Goal: Task Accomplishment & Management: Manage account settings

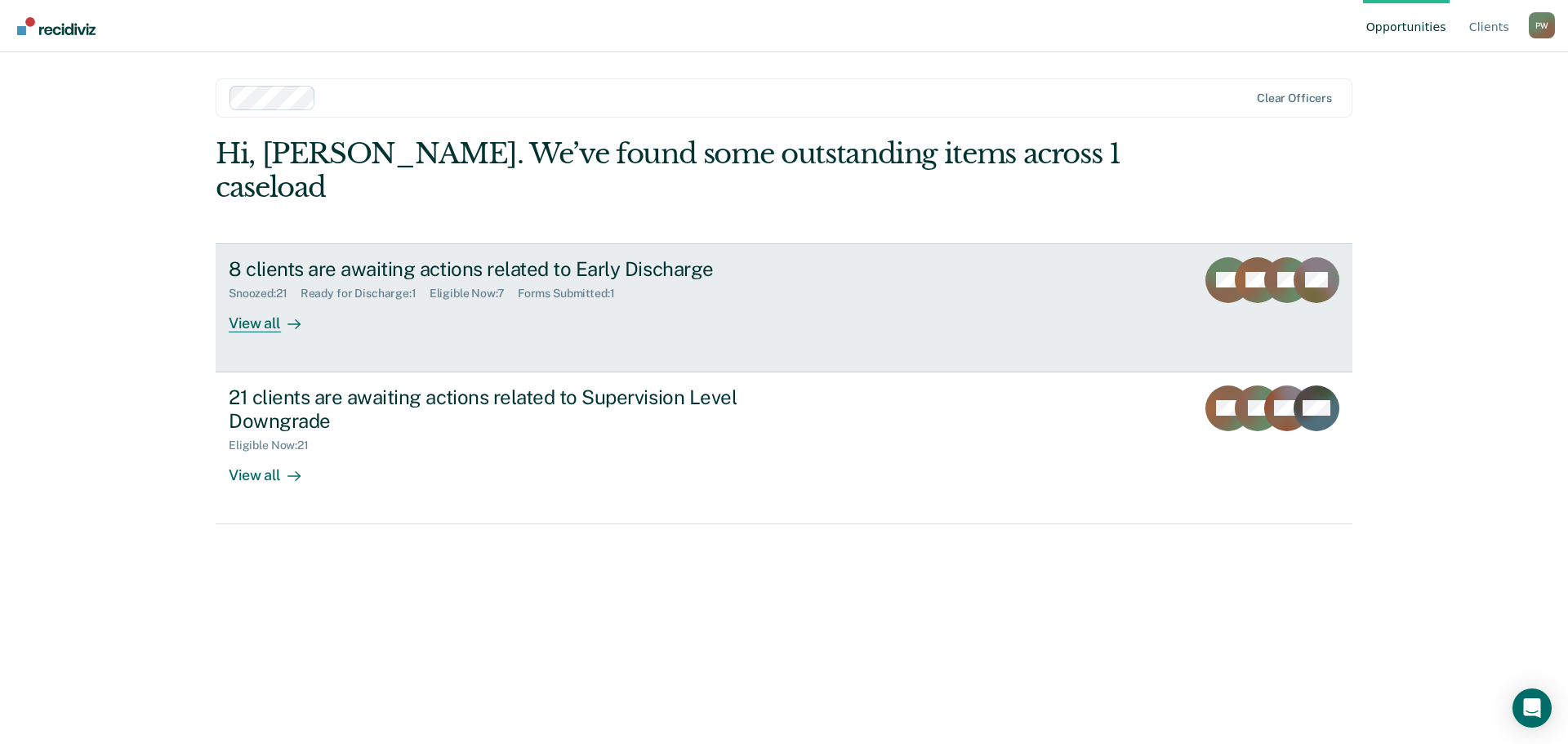
click at [261, 300] on div "View all" at bounding box center [274, 316] width 92 height 31
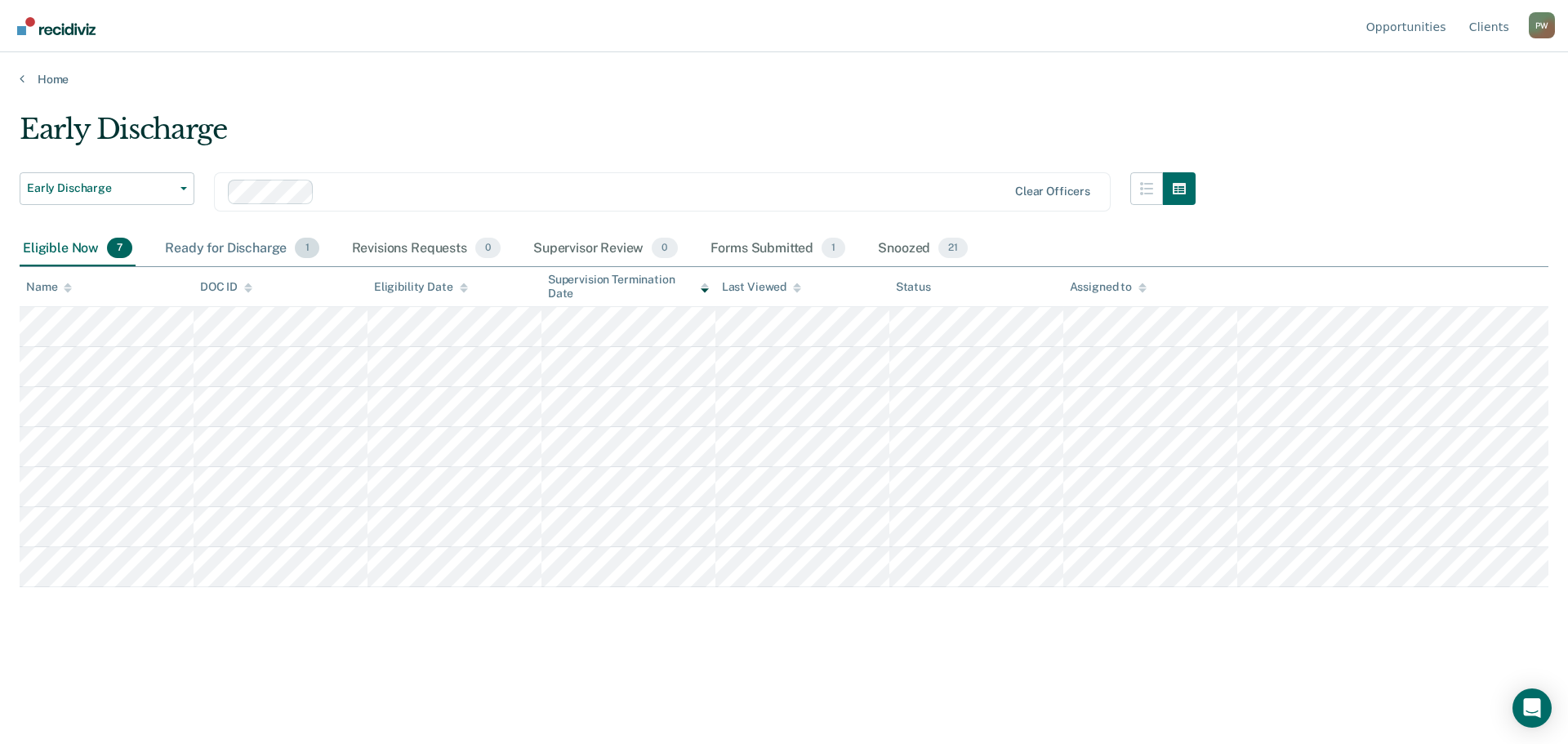
click at [203, 247] on div "Ready for Discharge 1" at bounding box center [241, 248] width 160 height 36
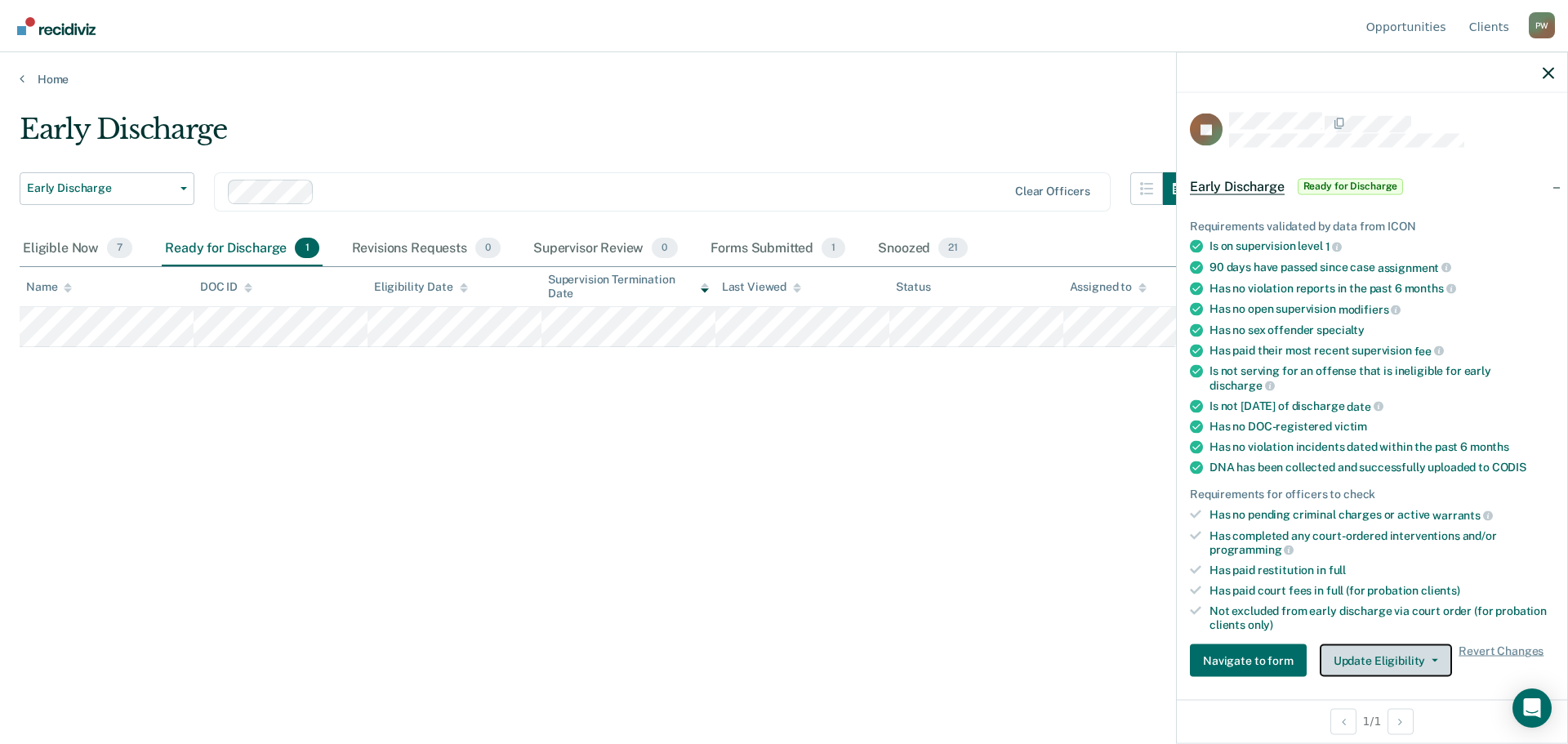
click at [1404, 660] on button "Update Eligibility" at bounding box center [1386, 660] width 132 height 32
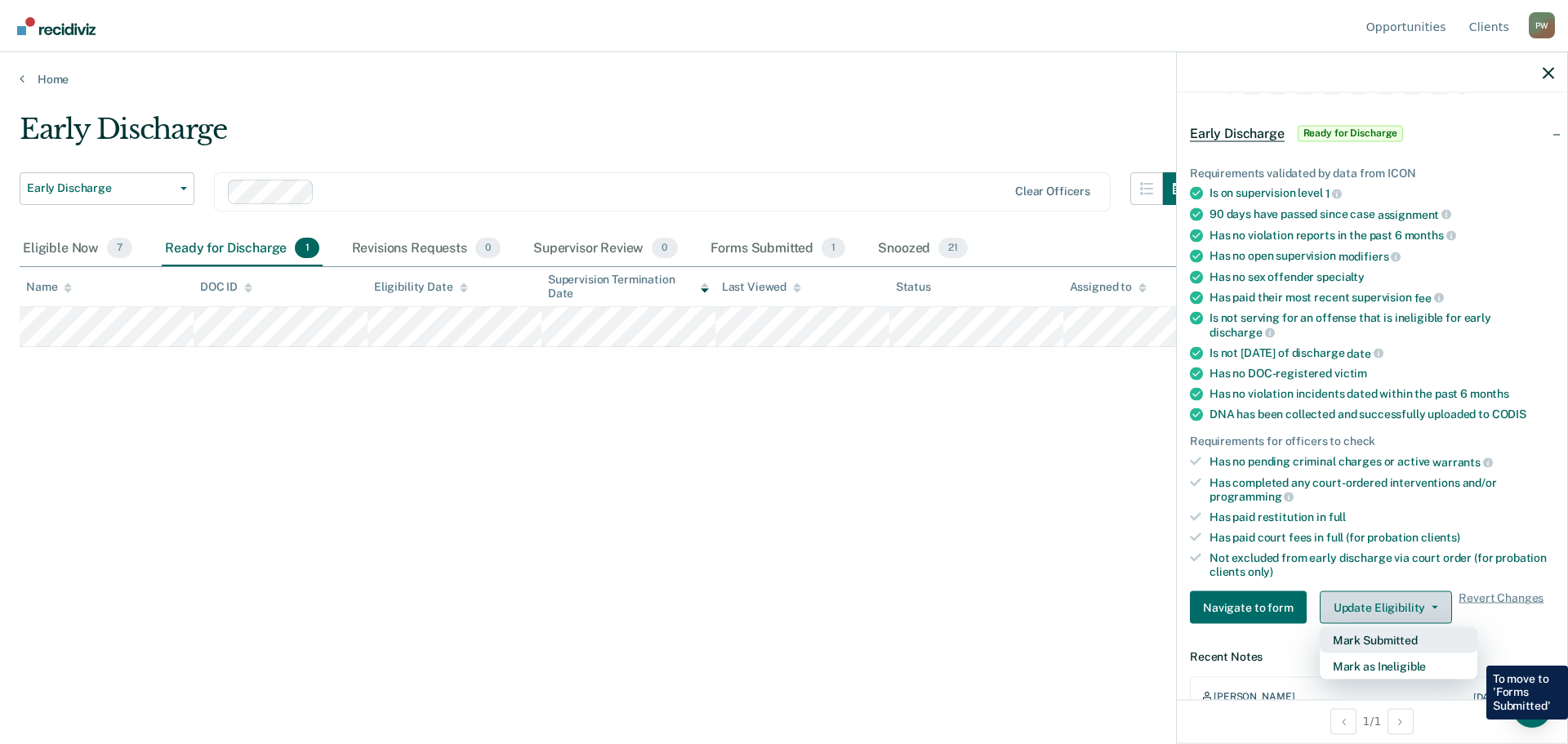
scroll to position [82, 0]
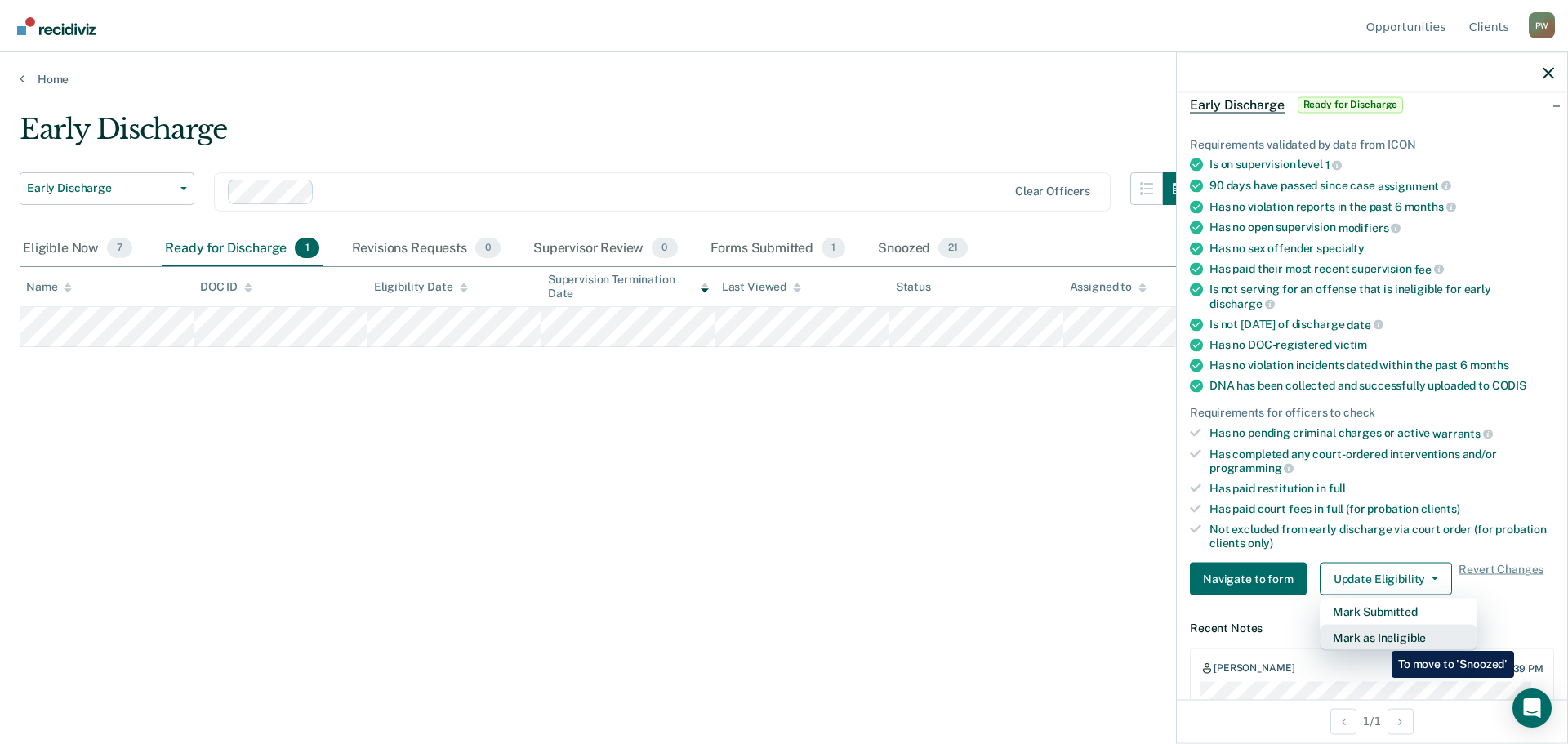
click at [1379, 639] on button "Mark as Ineligible" at bounding box center [1398, 638] width 157 height 26
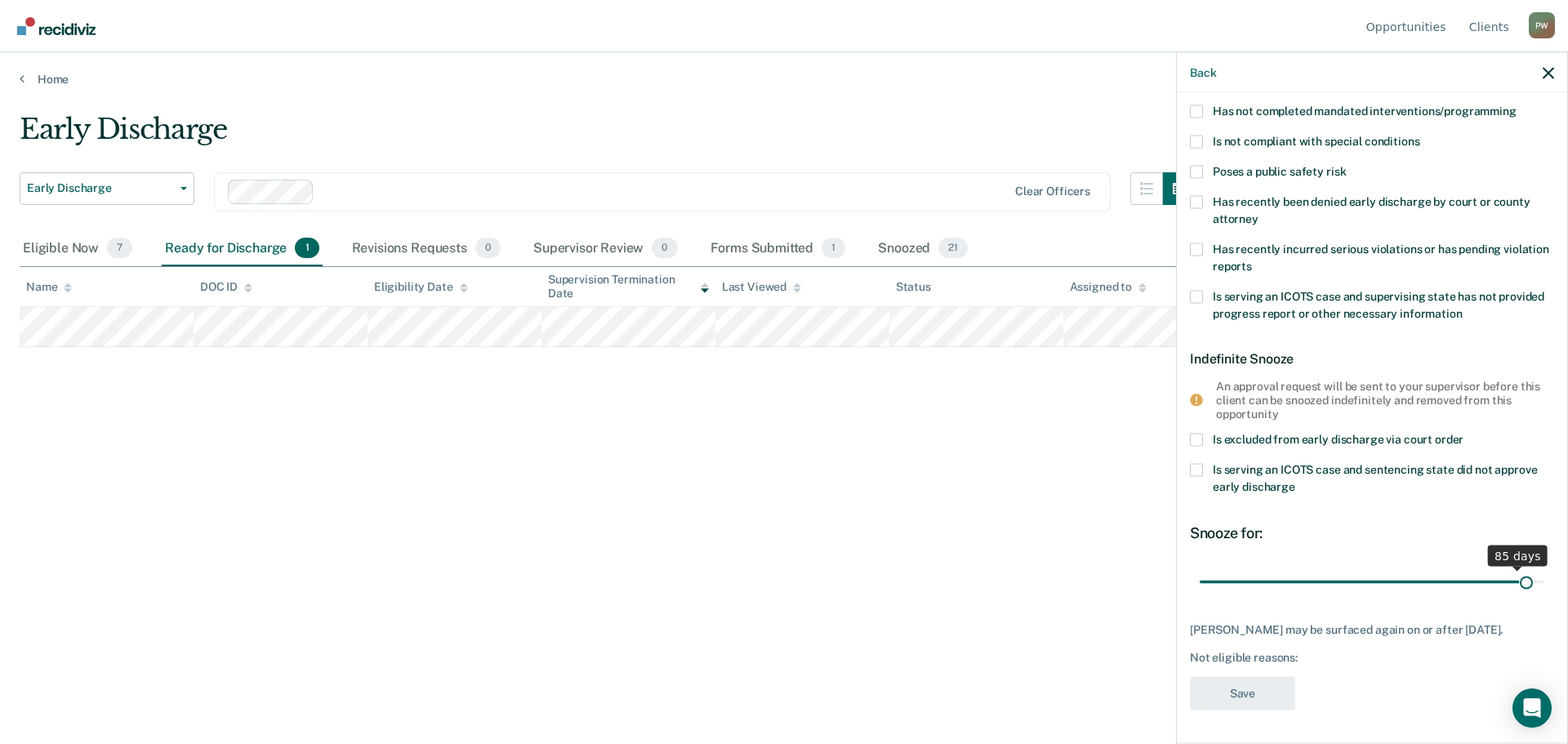
scroll to position [156, 0]
drag, startPoint x: 1308, startPoint y: 575, endPoint x: 1542, endPoint y: 572, distance: 234.0
type input "90"
click at [1542, 572] on input "range" at bounding box center [1372, 583] width 344 height 29
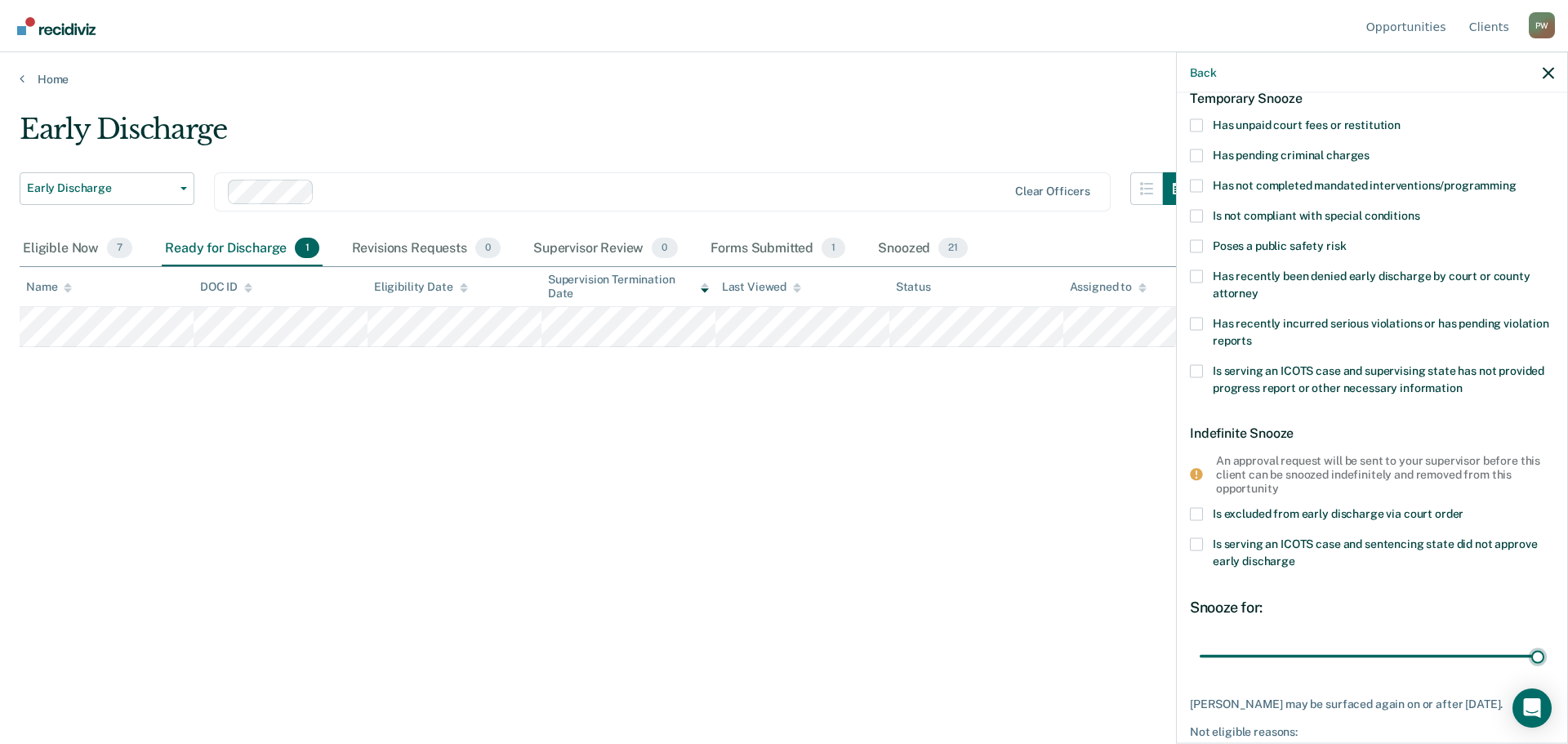
scroll to position [0, 0]
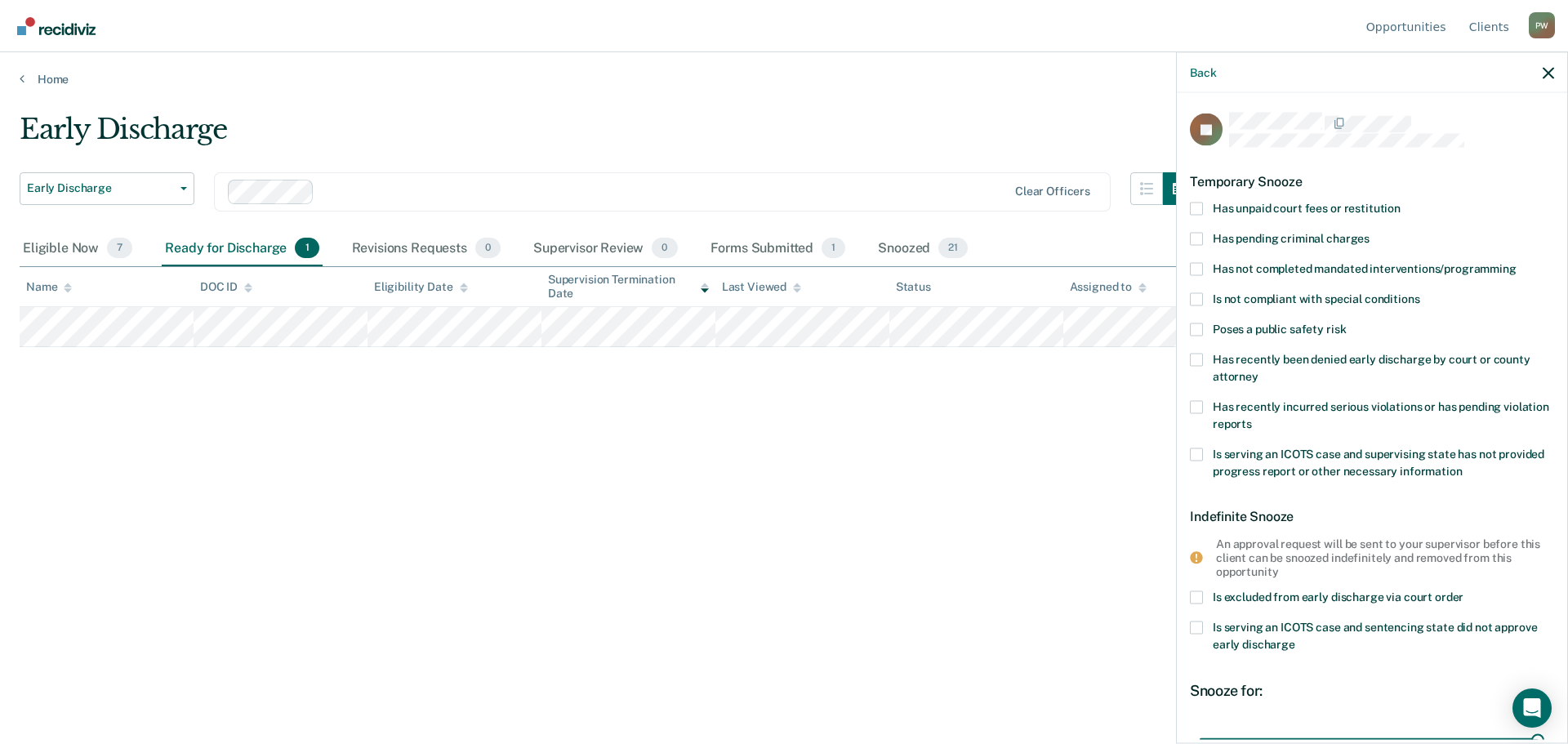
click at [1200, 266] on span at bounding box center [1197, 269] width 13 height 13
click at [1517, 262] on input "Has not completed mandated interventions/programming" at bounding box center [1517, 262] width 0 height 0
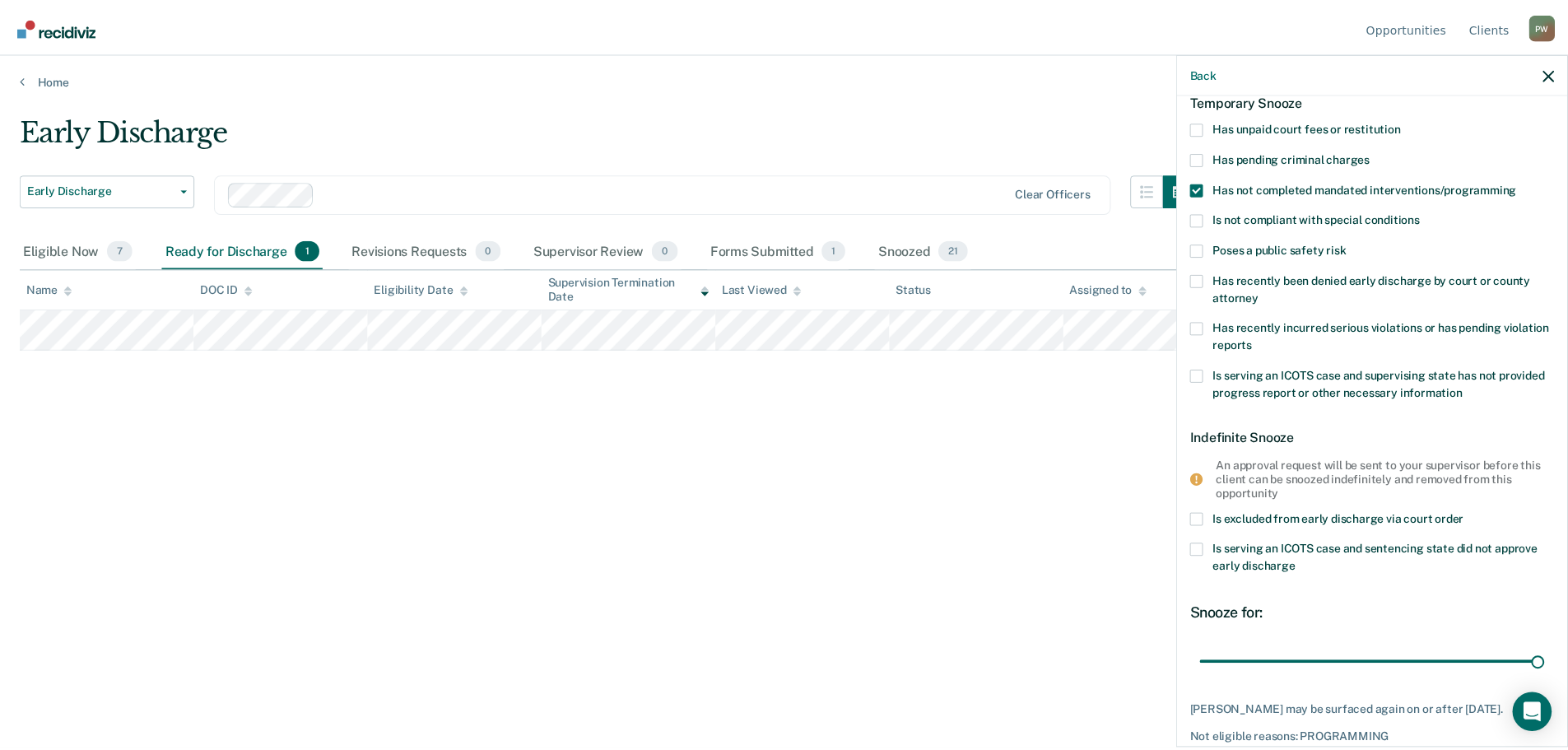
scroll to position [157, 0]
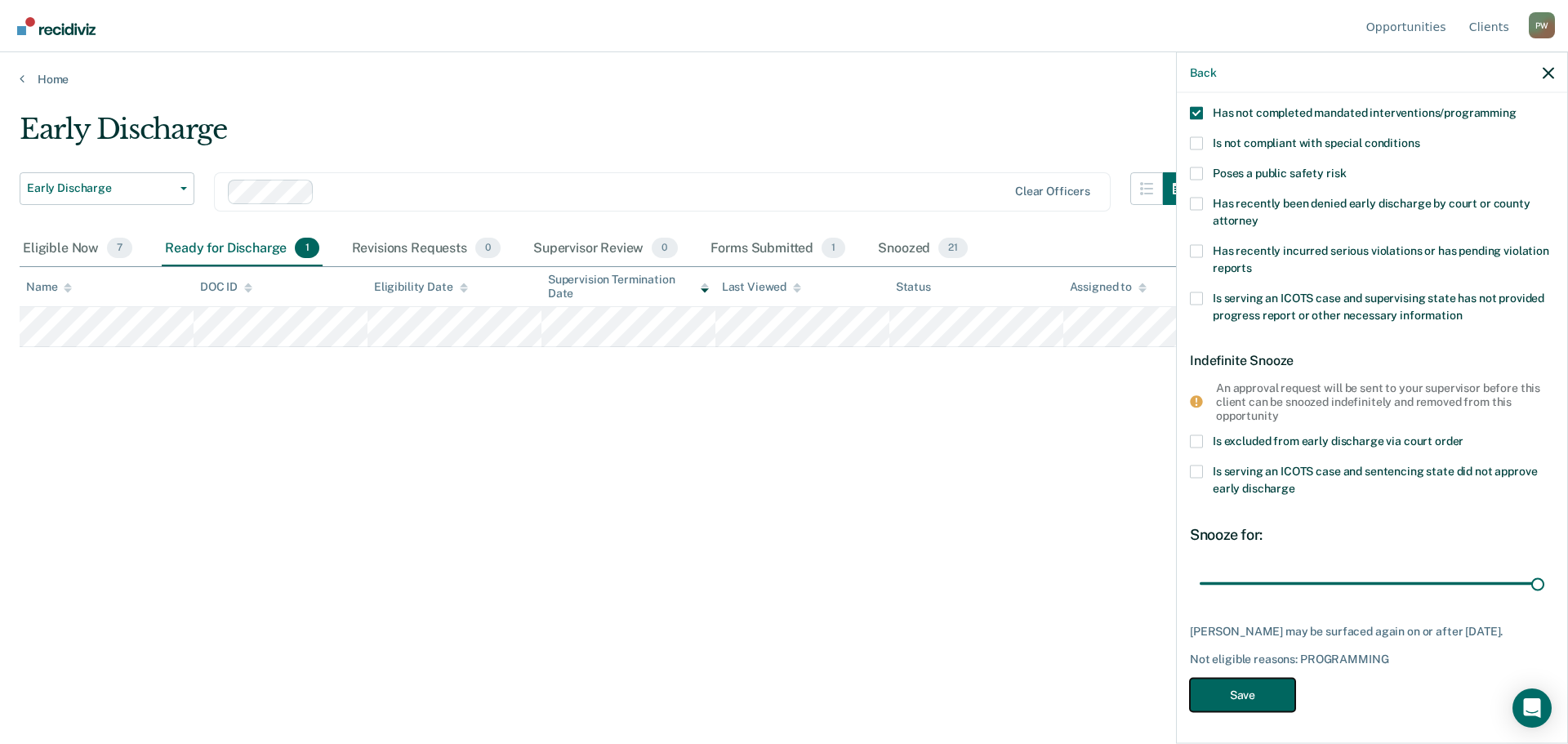
click at [1247, 695] on button "Save" at bounding box center [1243, 695] width 105 height 33
